Goal: Book appointment/travel/reservation

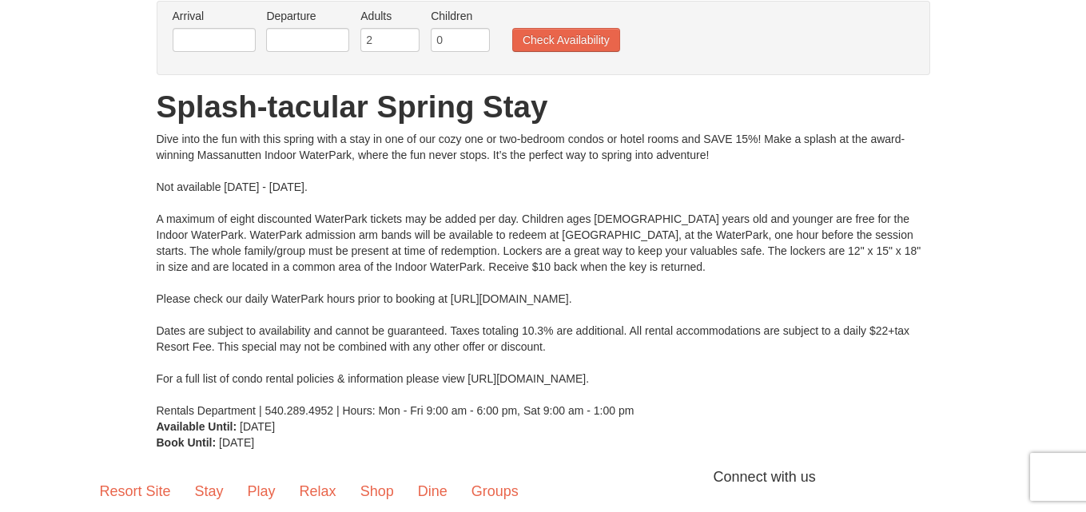
scroll to position [108, 0]
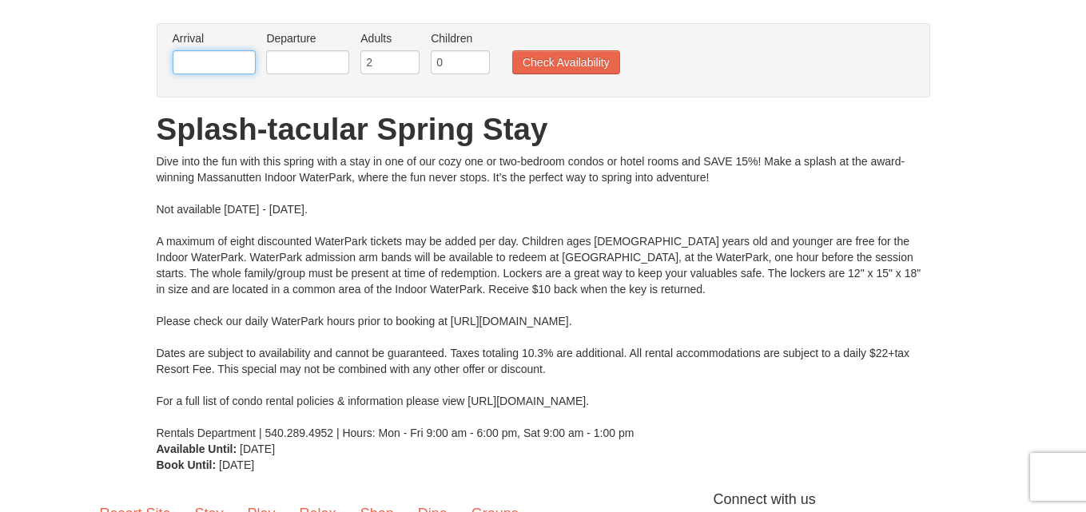
click at [242, 64] on input "text" at bounding box center [214, 62] width 83 height 24
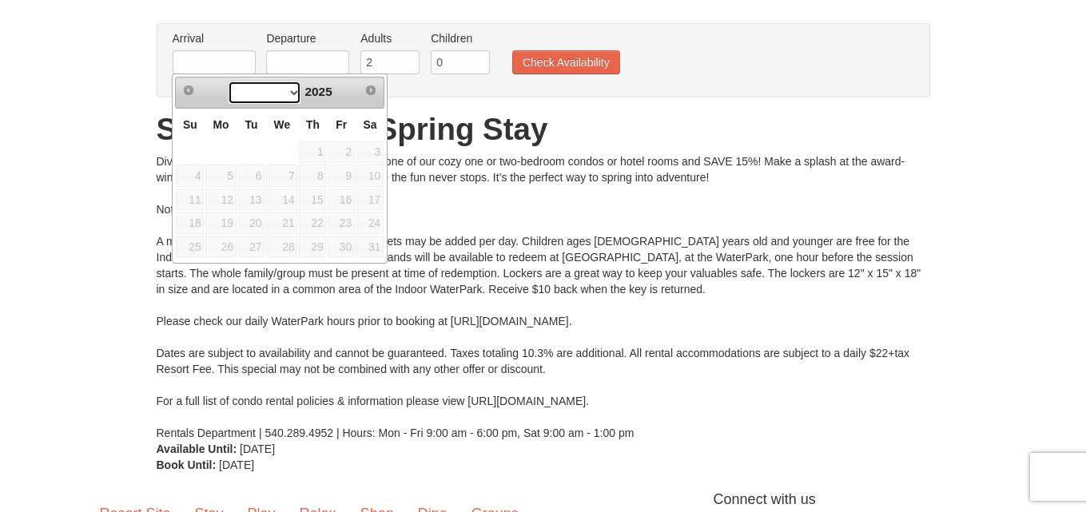
click at [289, 90] on select at bounding box center [265, 93] width 74 height 24
click at [271, 93] on select at bounding box center [265, 93] width 74 height 24
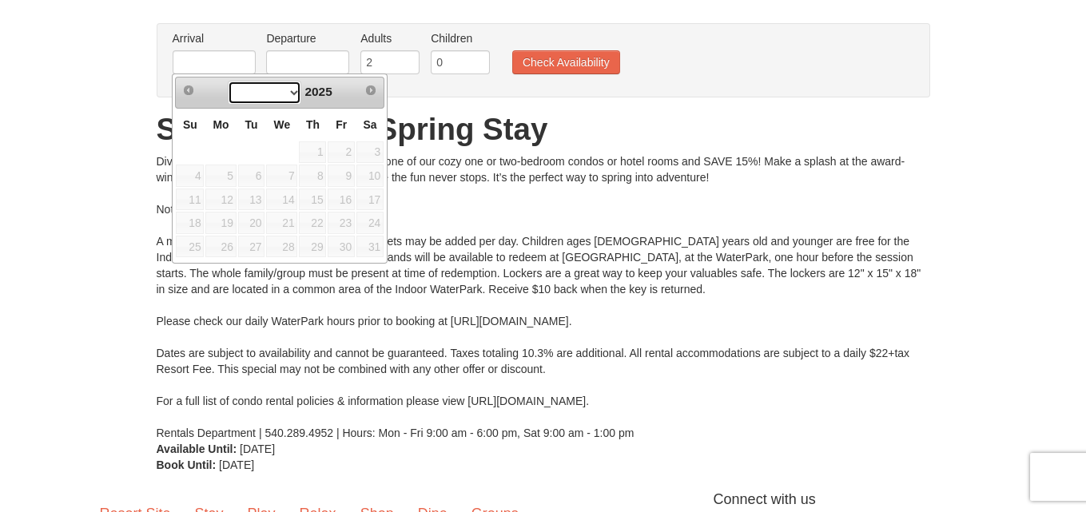
click at [271, 93] on select at bounding box center [265, 93] width 74 height 24
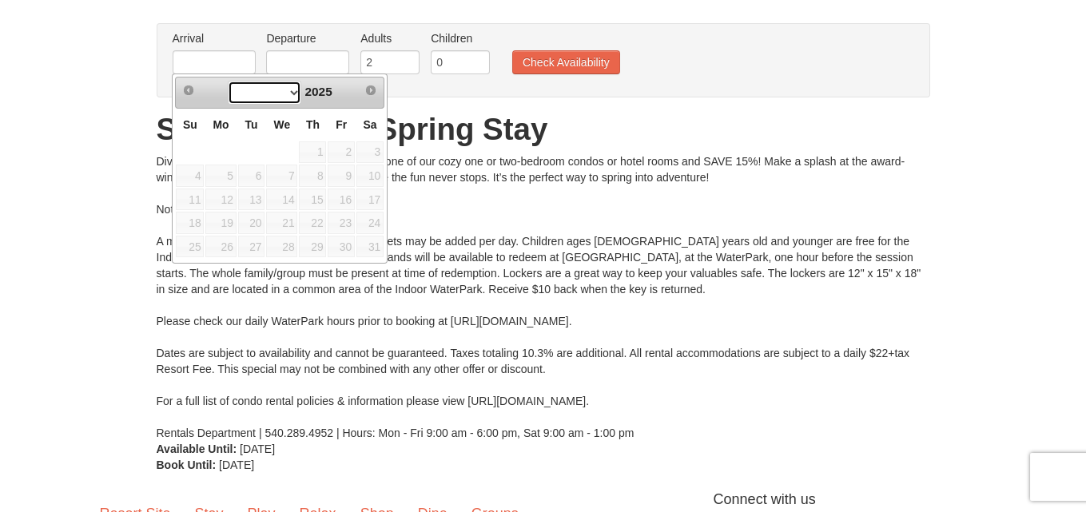
click at [271, 93] on select at bounding box center [265, 93] width 74 height 24
click at [538, 205] on div "Dive into the fun with this spring with a stay in one of our cozy one or two-be…" at bounding box center [543, 297] width 773 height 288
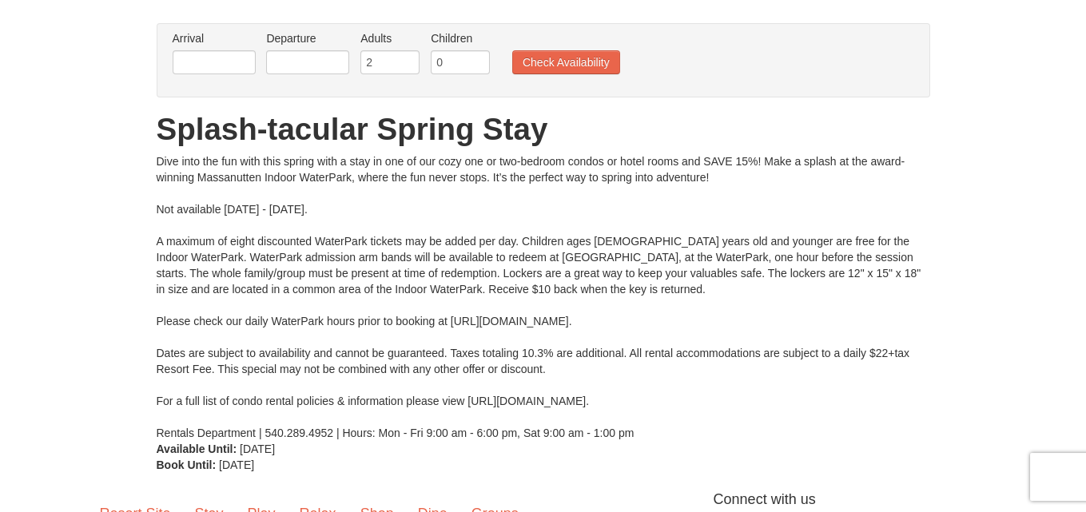
scroll to position [0, 0]
